Goal: Navigation & Orientation: Go to known website

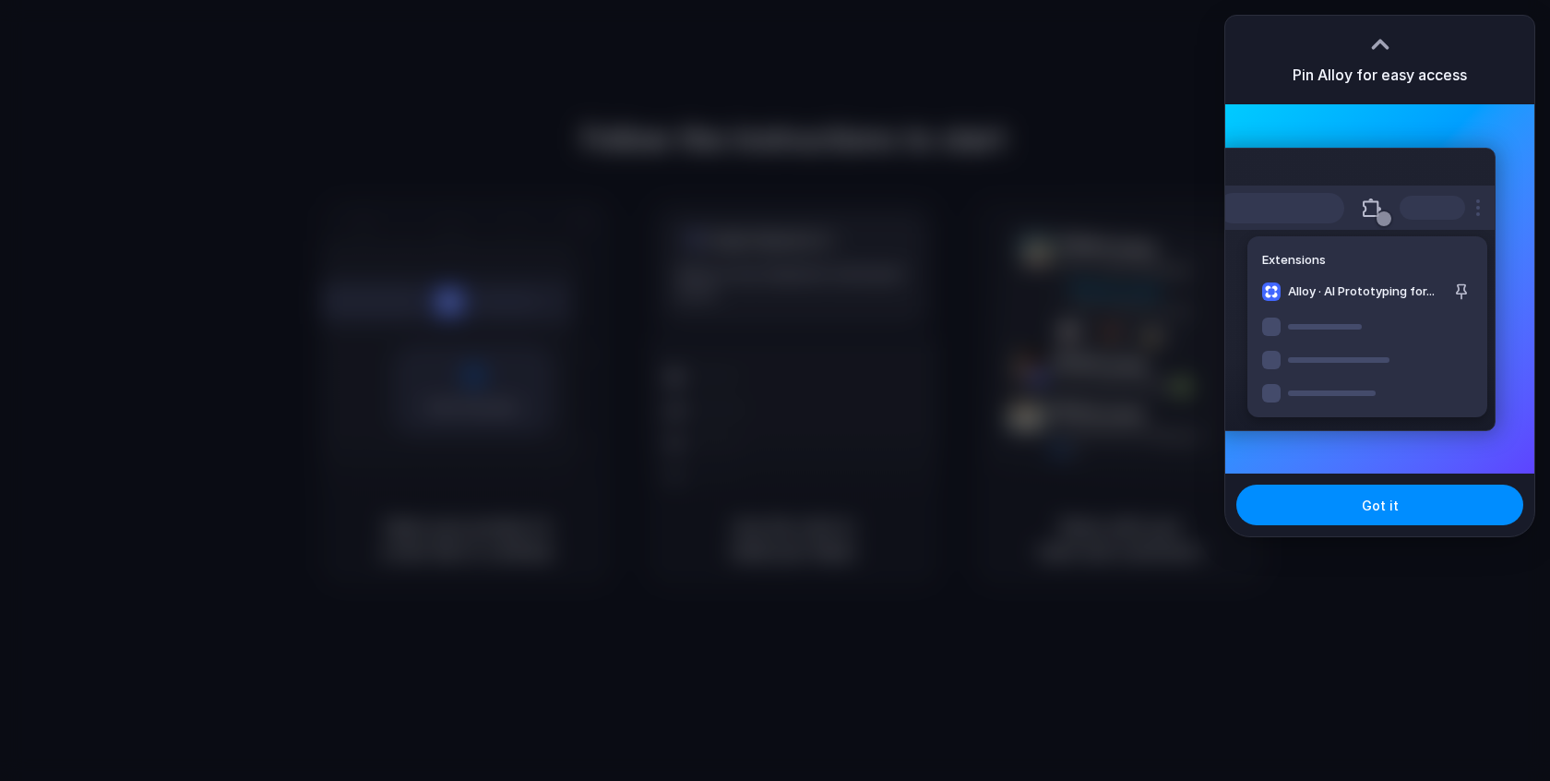
click at [1390, 42] on div at bounding box center [1380, 44] width 28 height 28
click at [1174, 44] on div at bounding box center [775, 390] width 1550 height 781
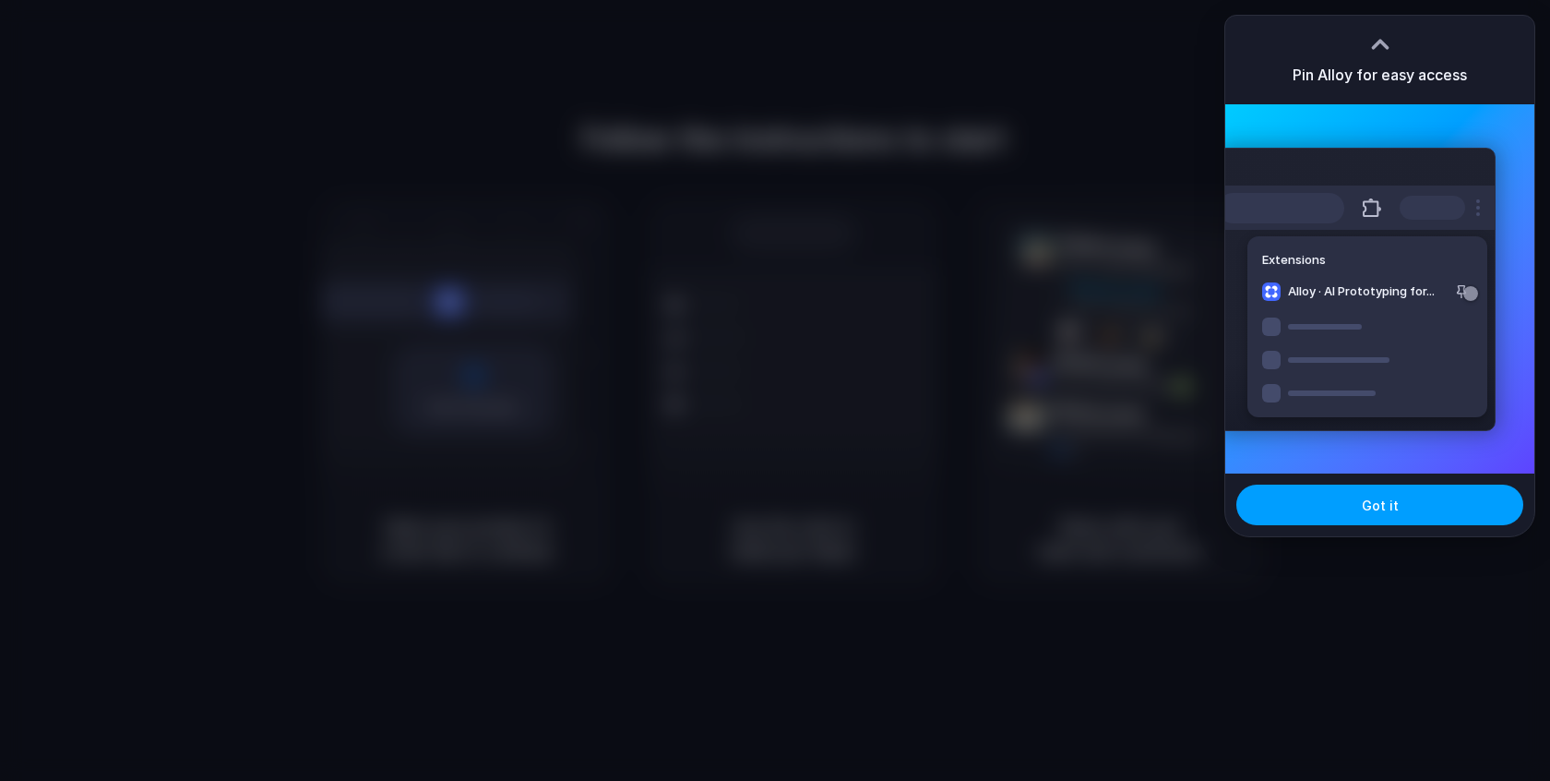
click at [1400, 509] on button "Got it" at bounding box center [1379, 504] width 287 height 41
